Goal: Task Accomplishment & Management: Manage account settings

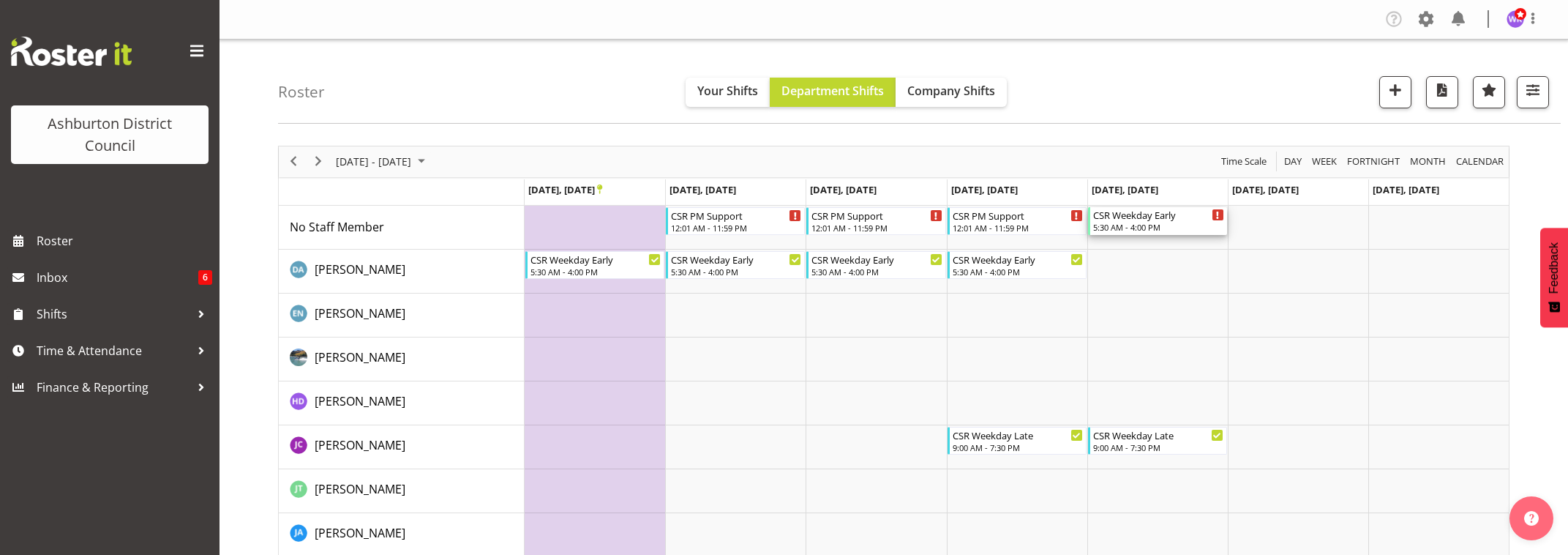
click at [1154, 224] on div "5:30 AM - 4:00 PM" at bounding box center [1159, 226] width 131 height 12
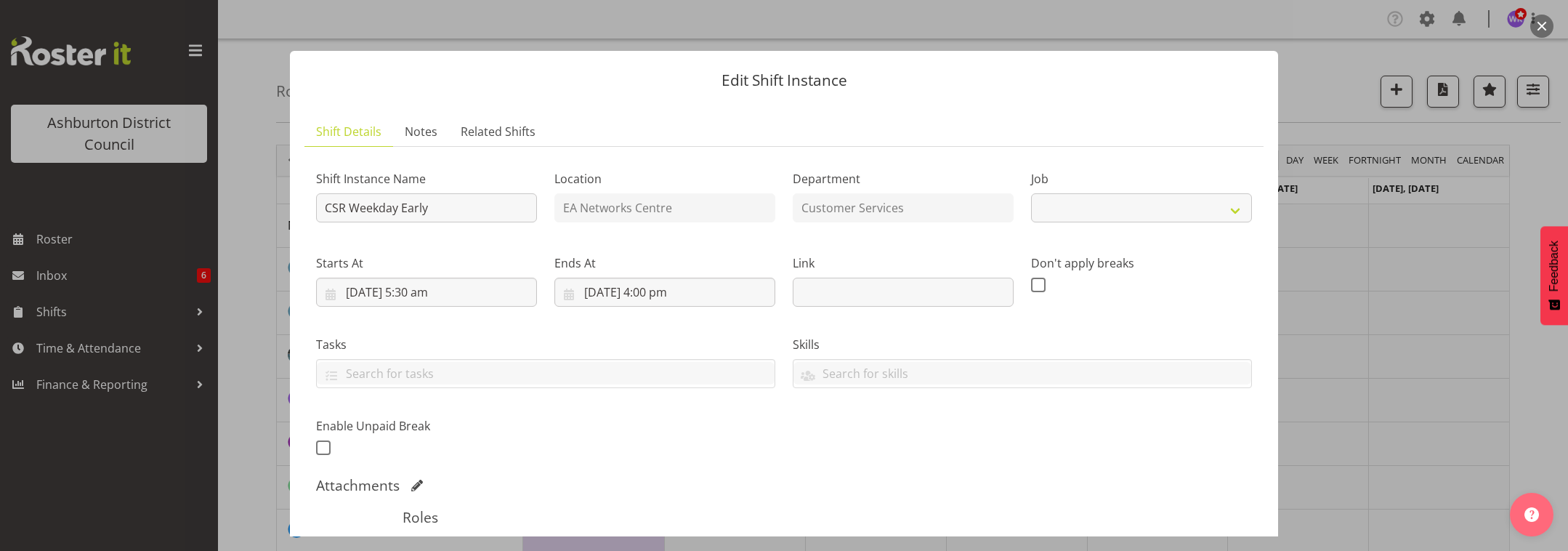
select select "30"
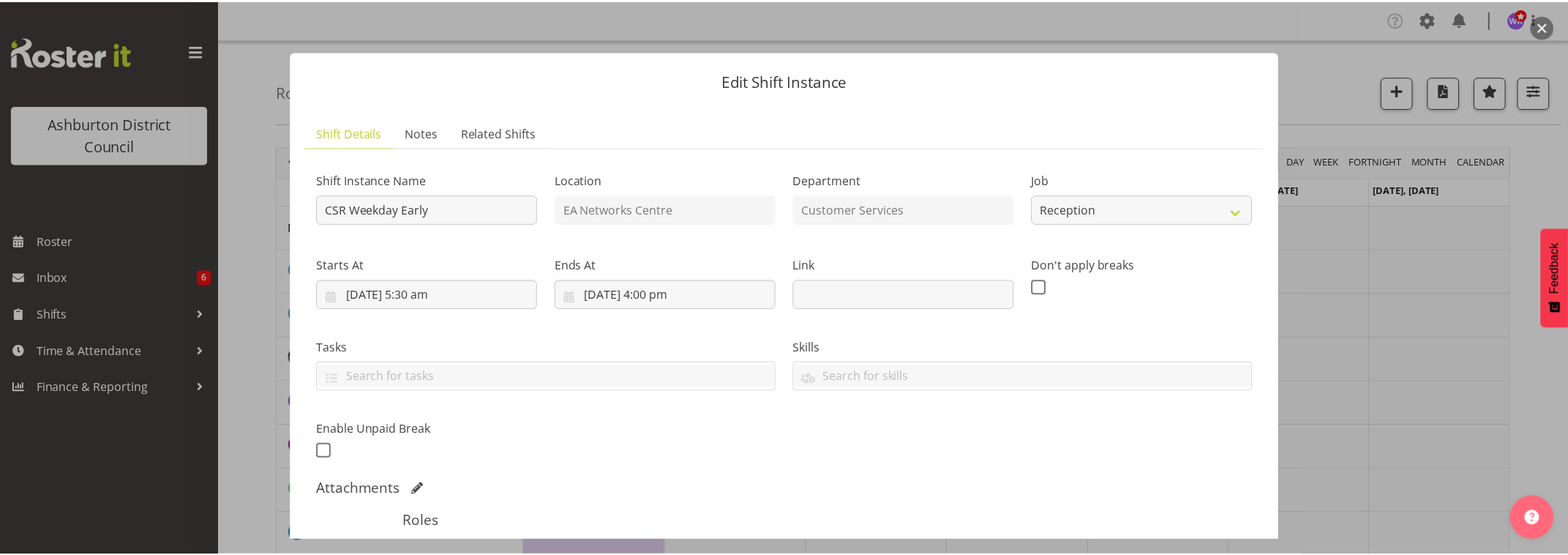
scroll to position [183, 0]
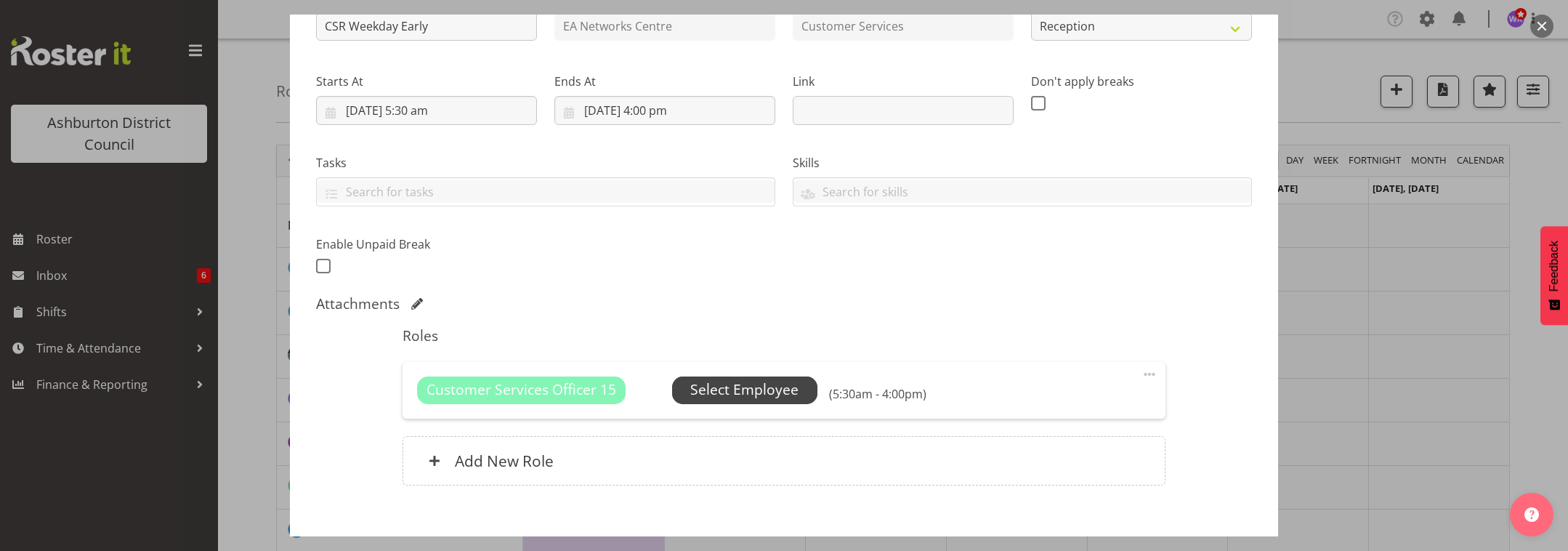
click at [794, 391] on span "Select Employee" at bounding box center [744, 390] width 108 height 21
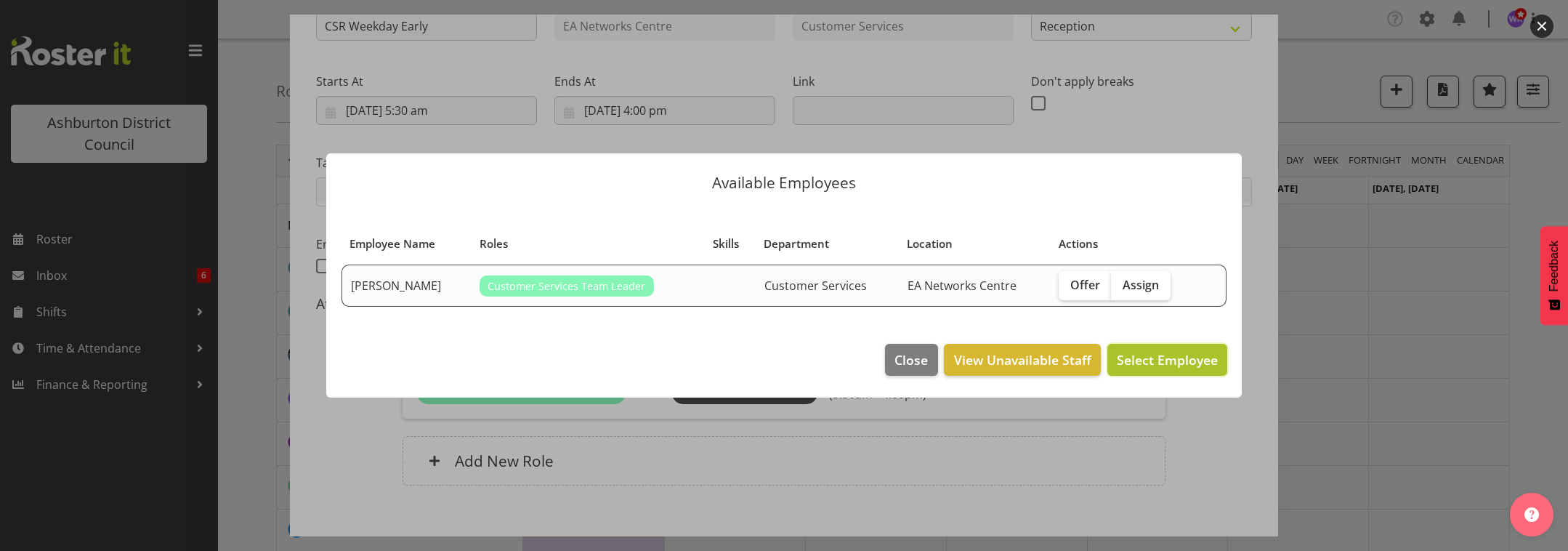
click at [1164, 357] on span "Select Employee" at bounding box center [1167, 360] width 101 height 18
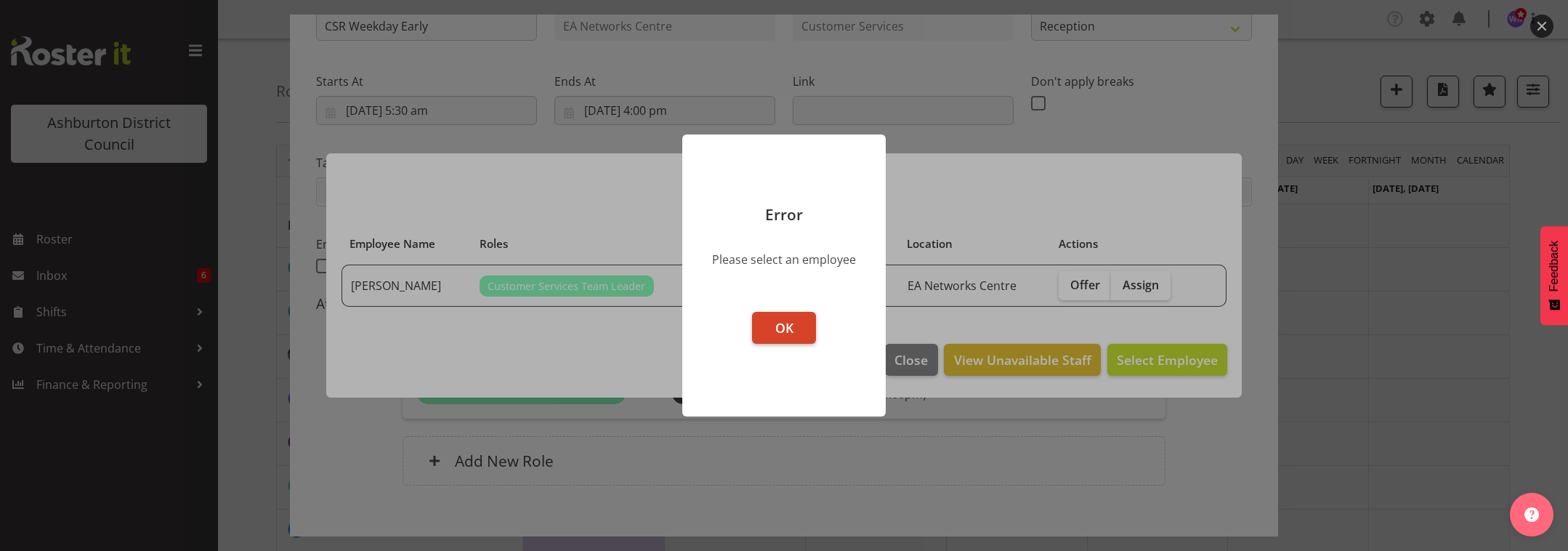
click at [782, 327] on span "OK" at bounding box center [784, 327] width 18 height 18
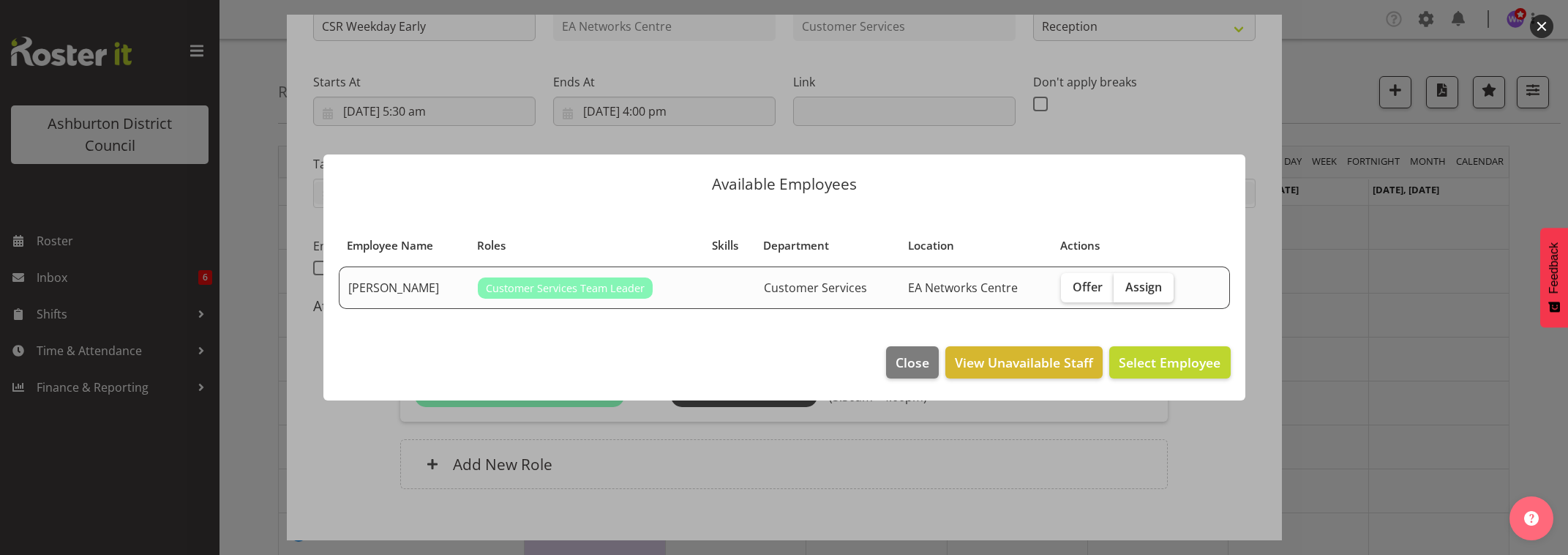
click at [1141, 288] on span "Assign" at bounding box center [1143, 286] width 36 height 15
click at [1124, 288] on input "Assign" at bounding box center [1118, 286] width 10 height 10
checkbox input "true"
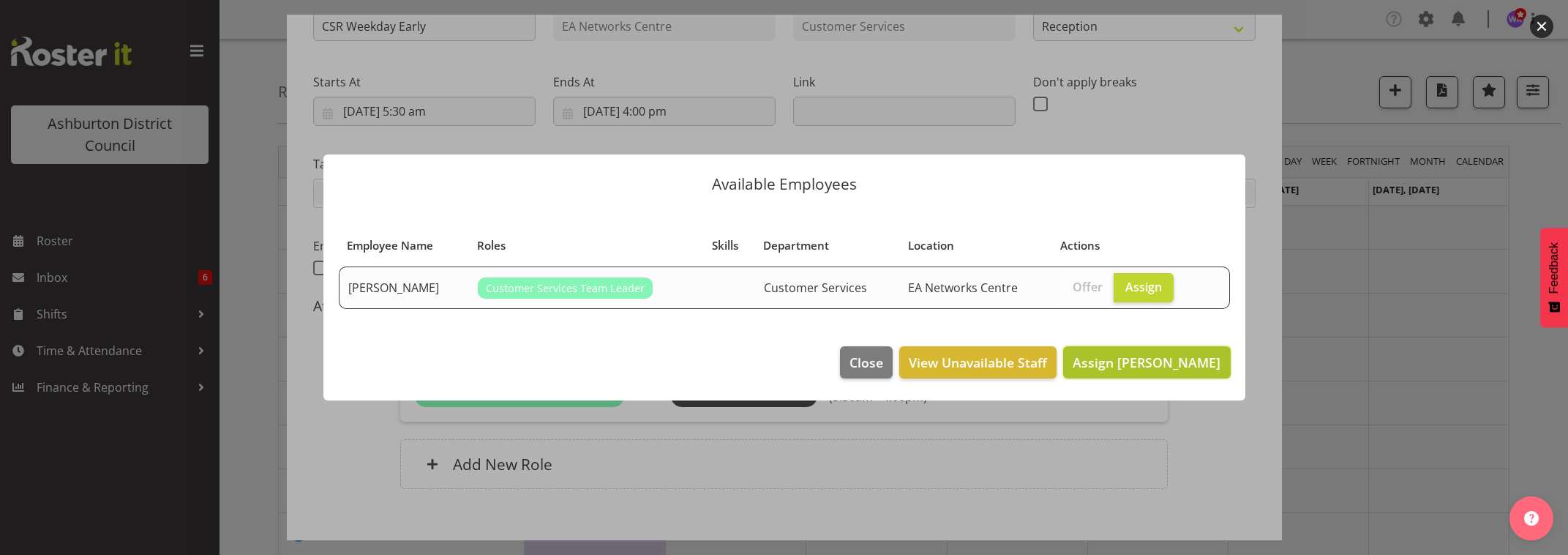
click at [1166, 367] on span "Assign [PERSON_NAME]" at bounding box center [1147, 363] width 148 height 18
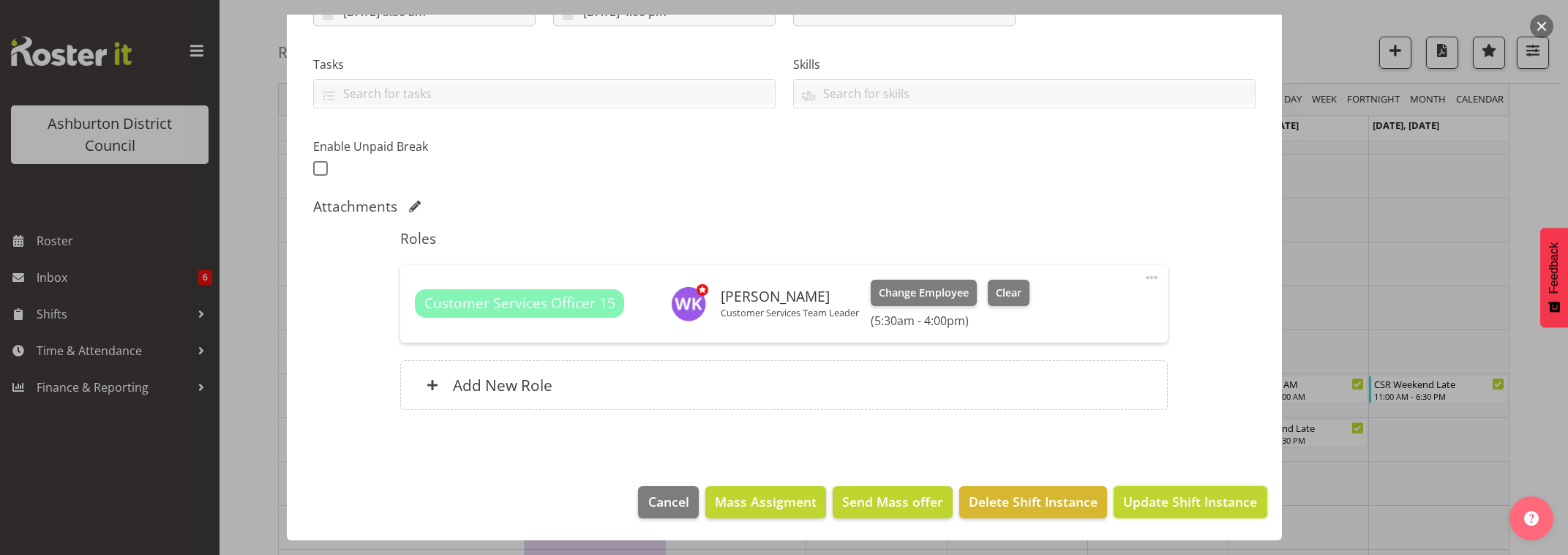
click at [1212, 509] on span "Update Shift Instance" at bounding box center [1190, 501] width 134 height 19
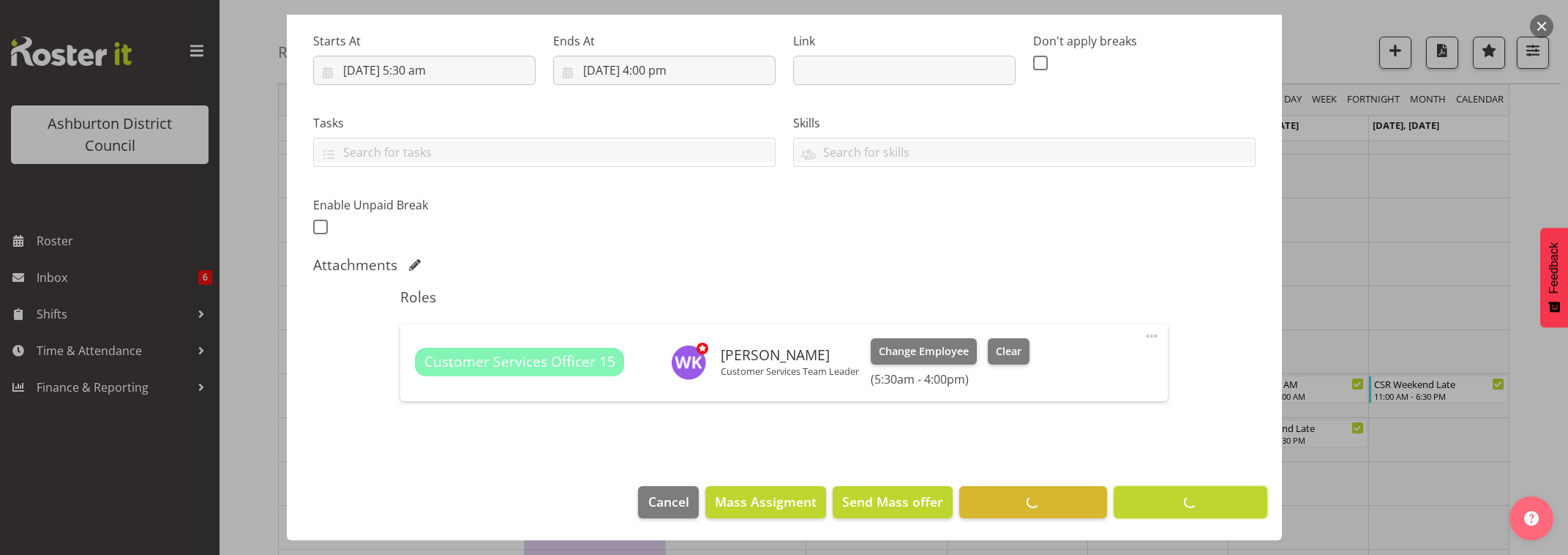
scroll to position [224, 0]
